Goal: Task Accomplishment & Management: Complete application form

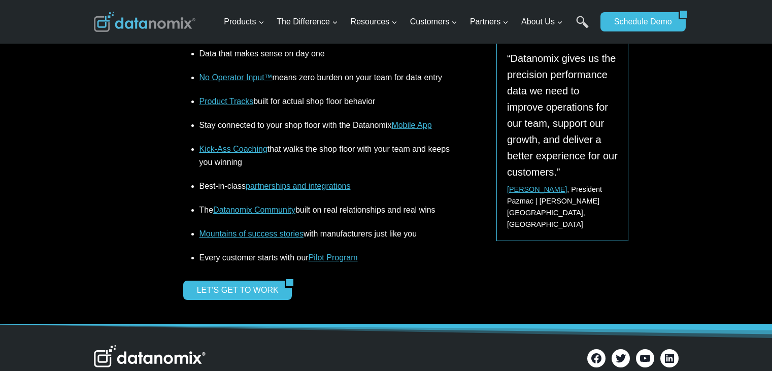
scroll to position [1370, 0]
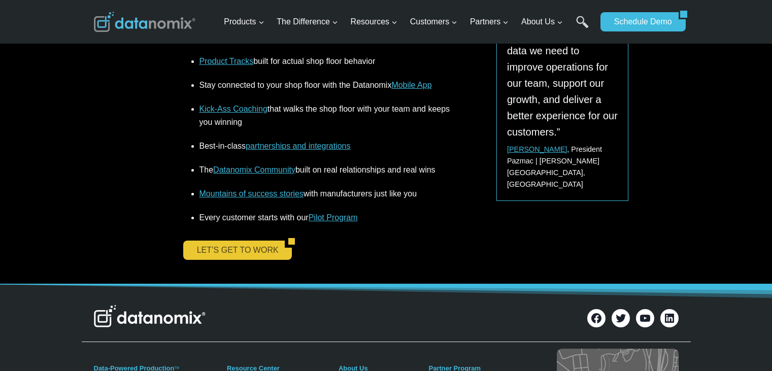
click at [257, 242] on link "LET’S GET TO WORK" at bounding box center [234, 250] width 102 height 19
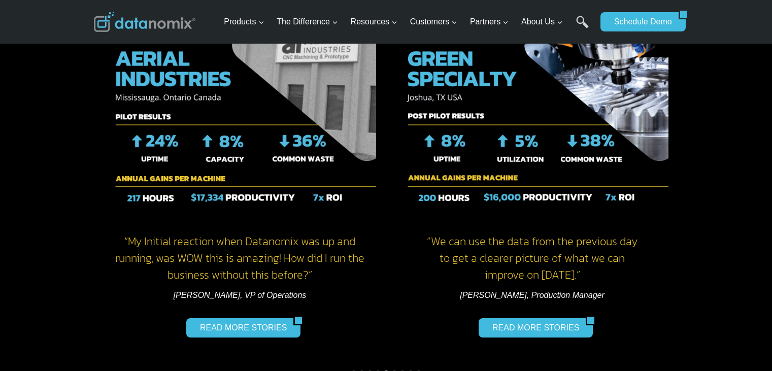
scroll to position [863, 0]
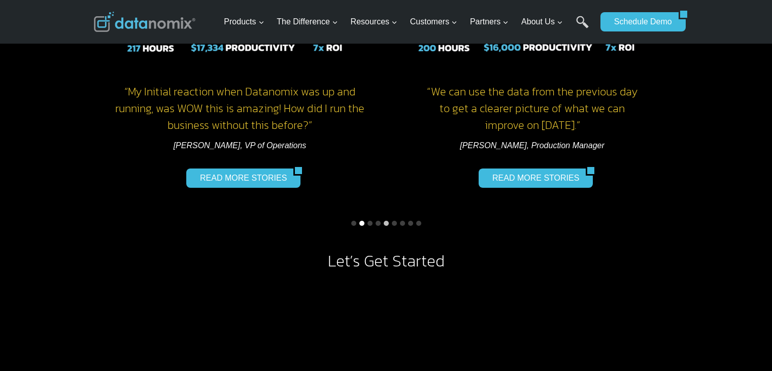
click at [362, 222] on button "Go to slide 2" at bounding box center [361, 223] width 5 height 5
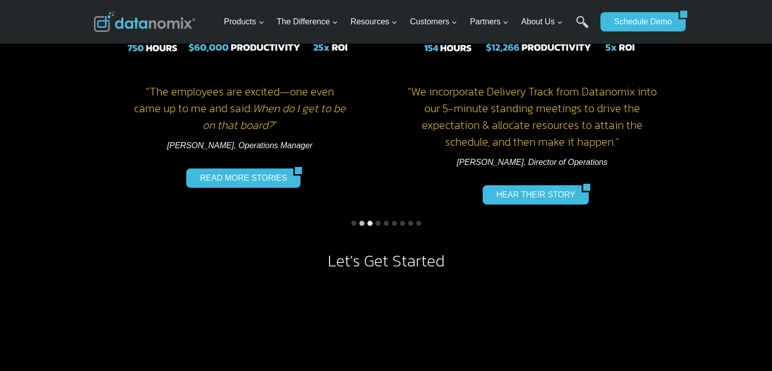
click at [371, 224] on button "Go to slide 3" at bounding box center [369, 223] width 5 height 5
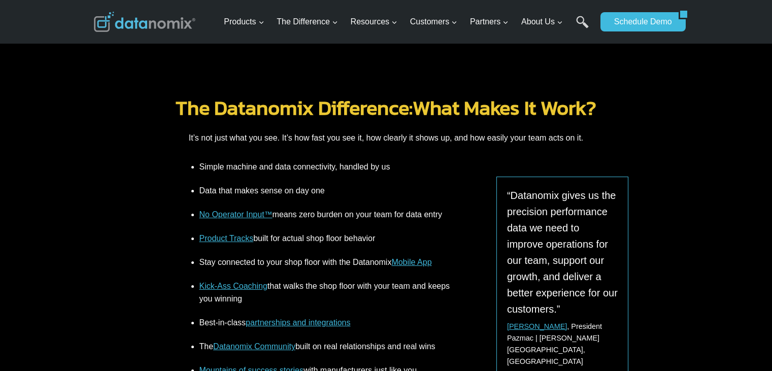
scroll to position [1370, 0]
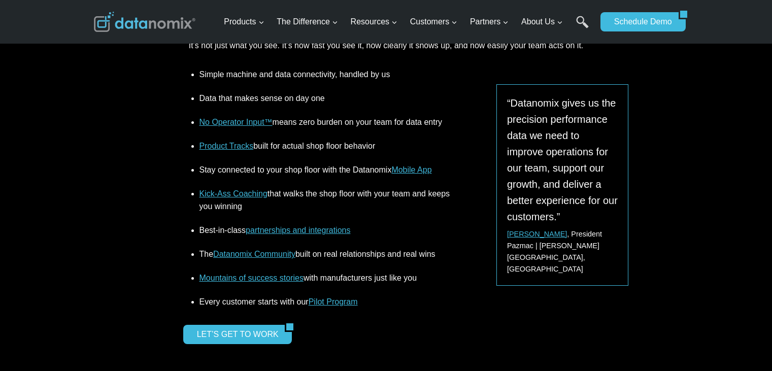
click at [268, 232] on link "partnerships and integrations" at bounding box center [298, 230] width 105 height 9
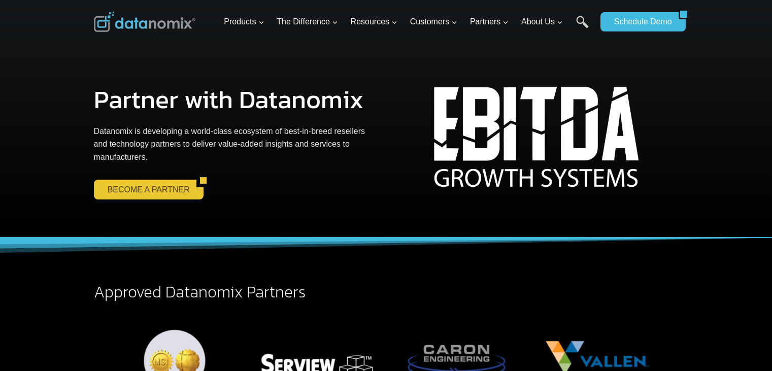
click at [145, 192] on link "BECOME A PARTNER" at bounding box center [145, 189] width 103 height 19
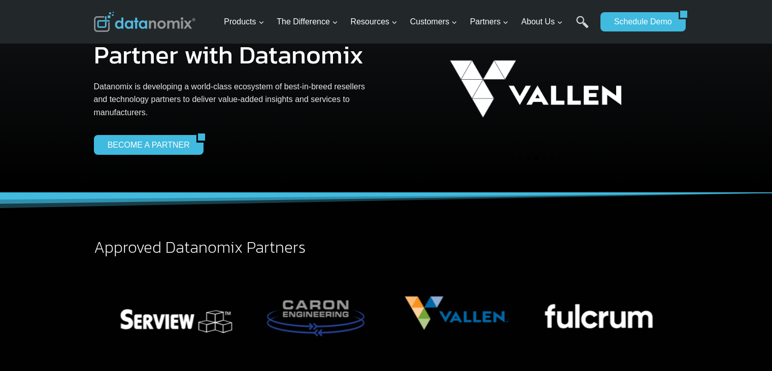
scroll to position [102, 0]
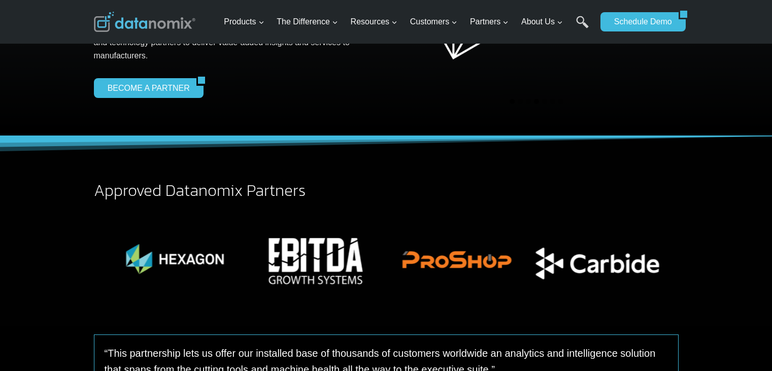
click at [537, 102] on button "Go to slide 4" at bounding box center [536, 101] width 5 height 5
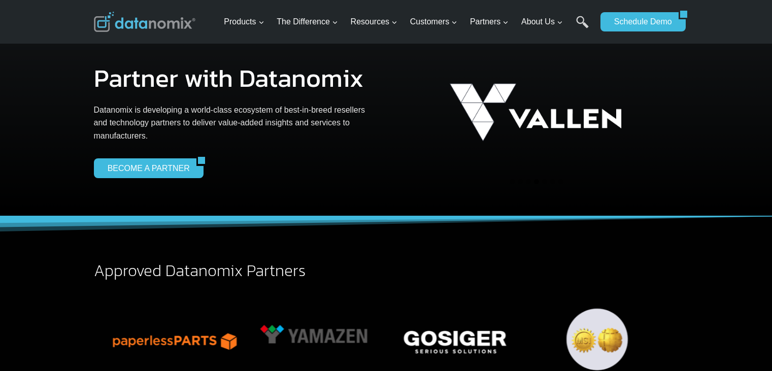
scroll to position [0, 0]
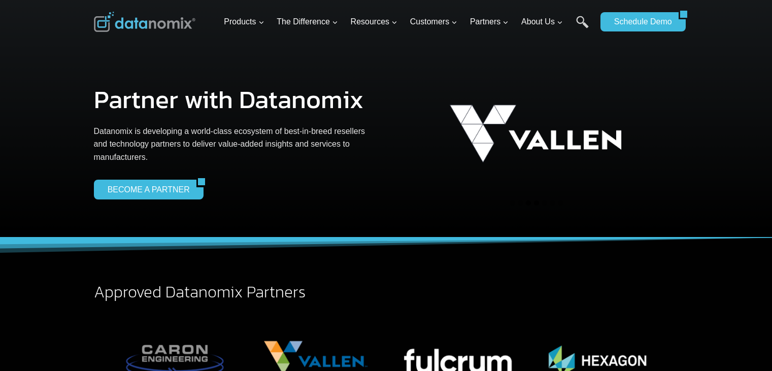
click at [528, 203] on button "Go to slide 3" at bounding box center [528, 202] width 5 height 5
